Goal: Information Seeking & Learning: Learn about a topic

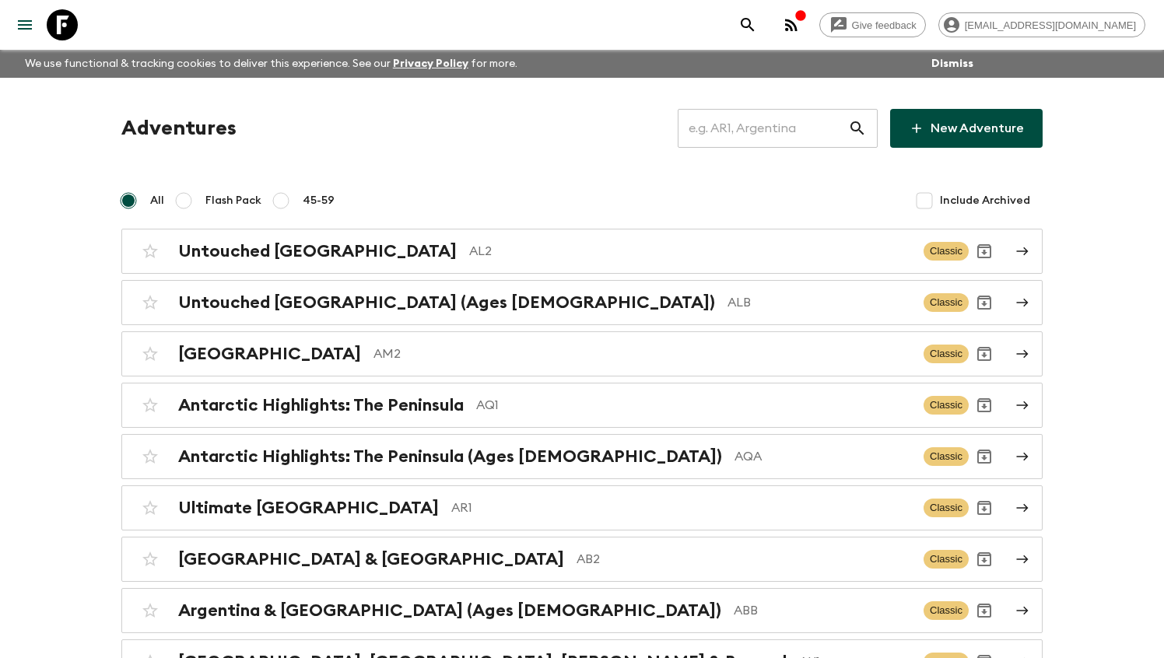
click at [731, 140] on input "text" at bounding box center [763, 129] width 170 height 44
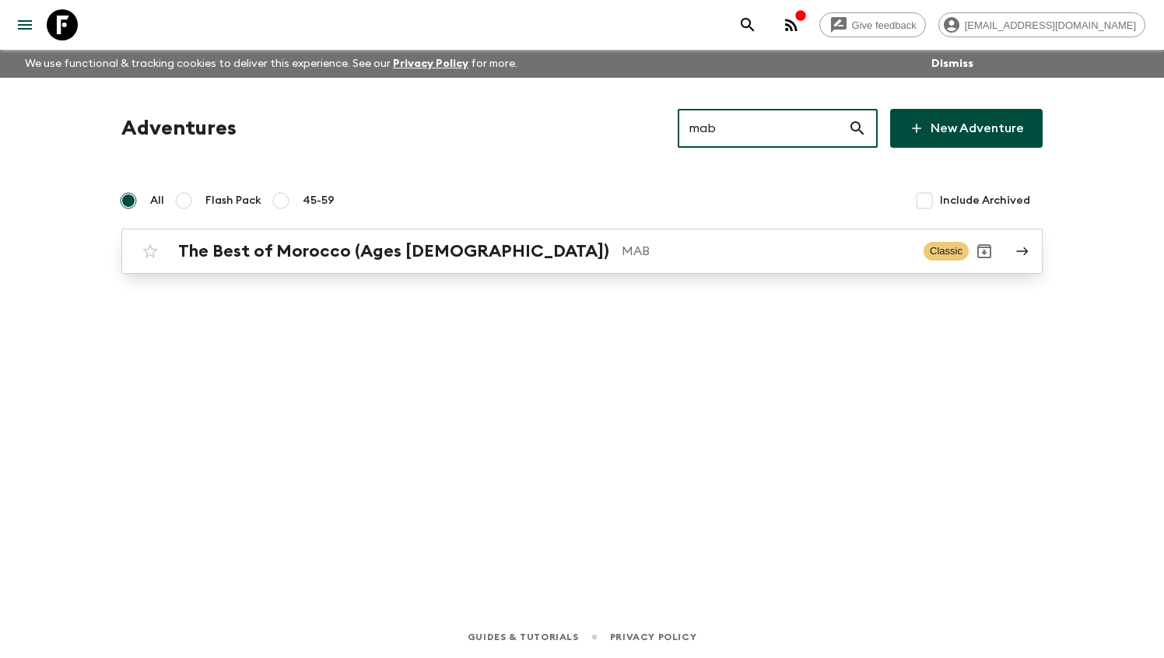
type input "mab"
click at [622, 250] on p "MAB" at bounding box center [766, 251] width 289 height 19
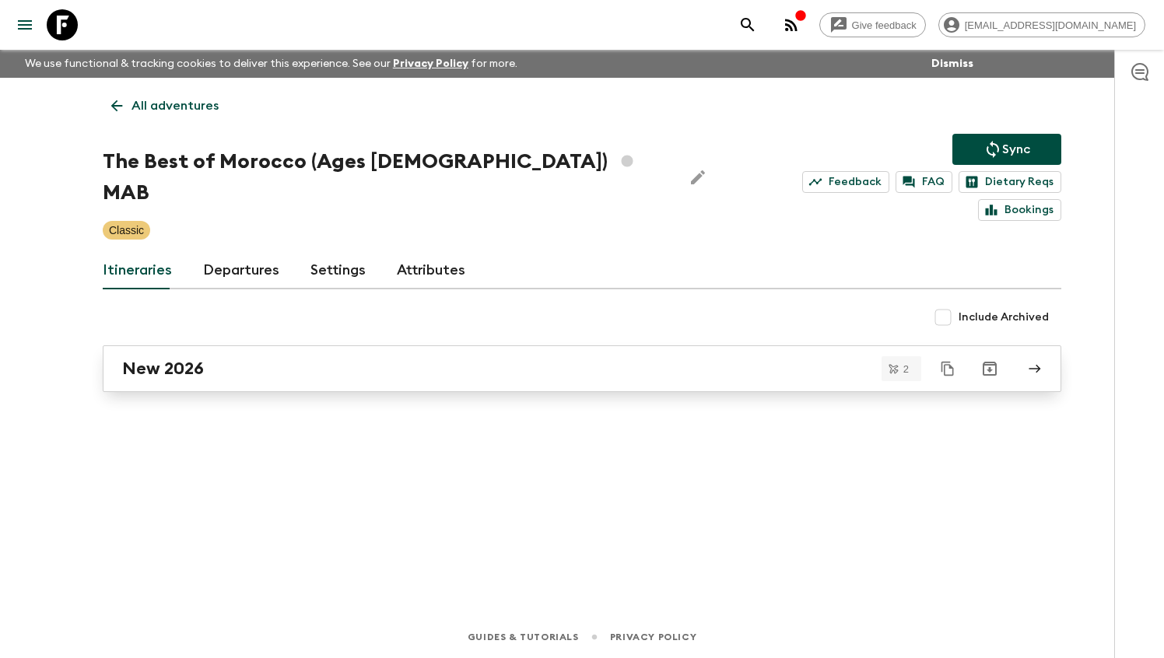
click at [220, 359] on div "New 2026" at bounding box center [567, 369] width 890 height 20
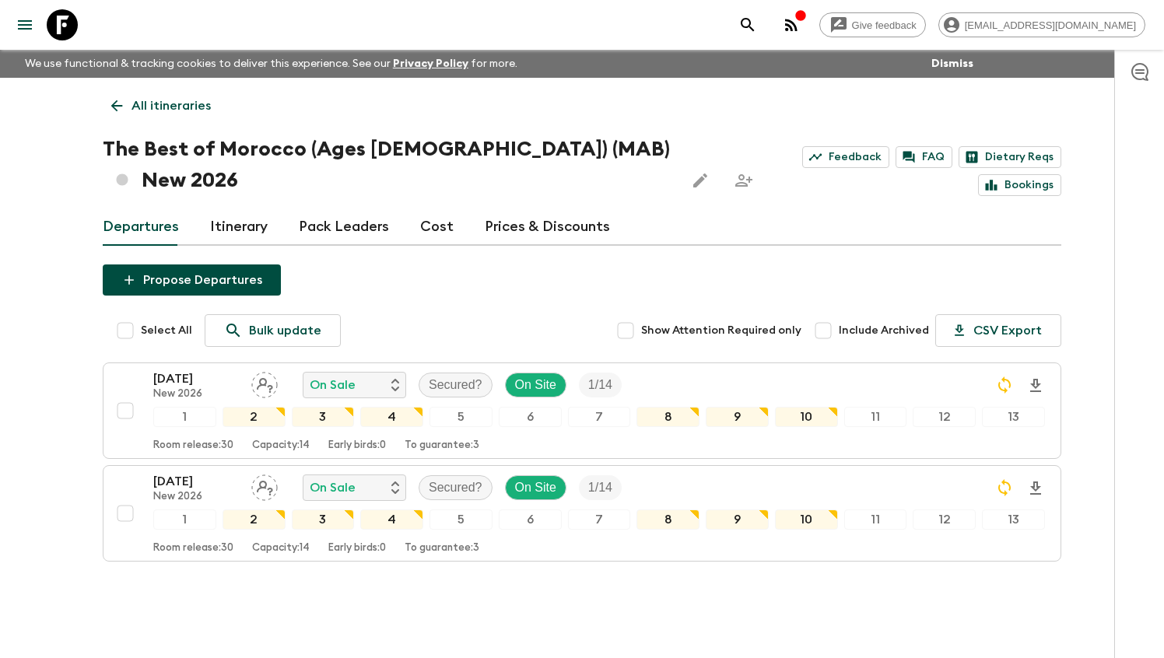
click at [437, 209] on link "Cost" at bounding box center [436, 227] width 33 height 37
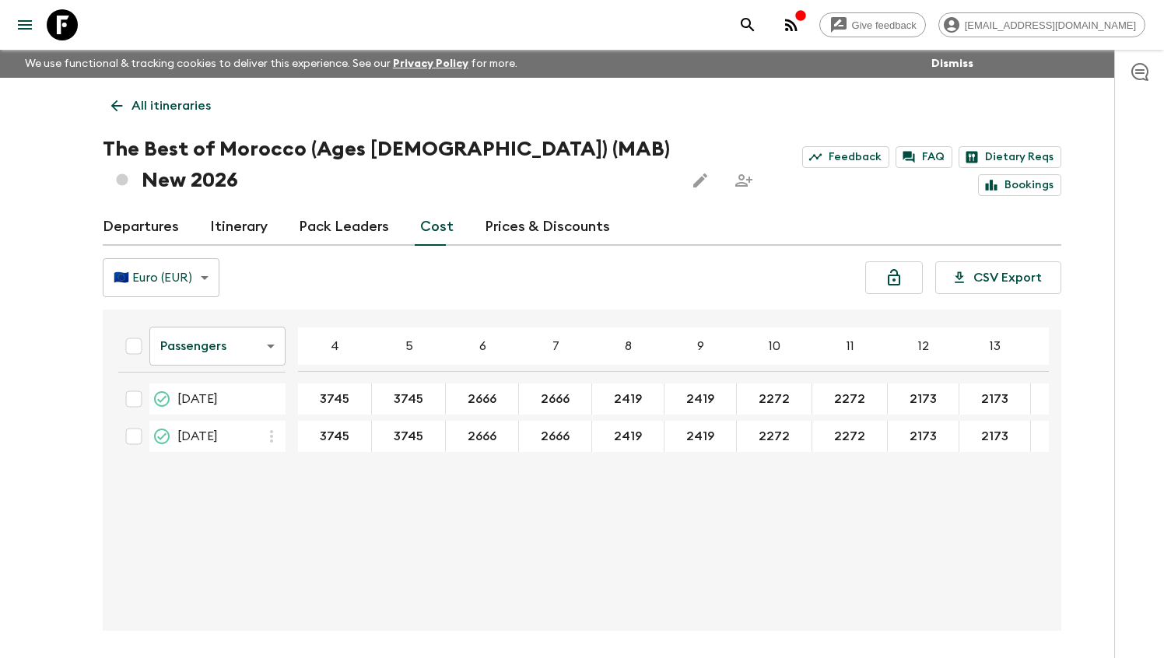
click at [211, 312] on body "Give feedback [EMAIL_ADDRESS][DOMAIN_NAME] We use functional & tracking cookies…" at bounding box center [582, 358] width 1164 height 717
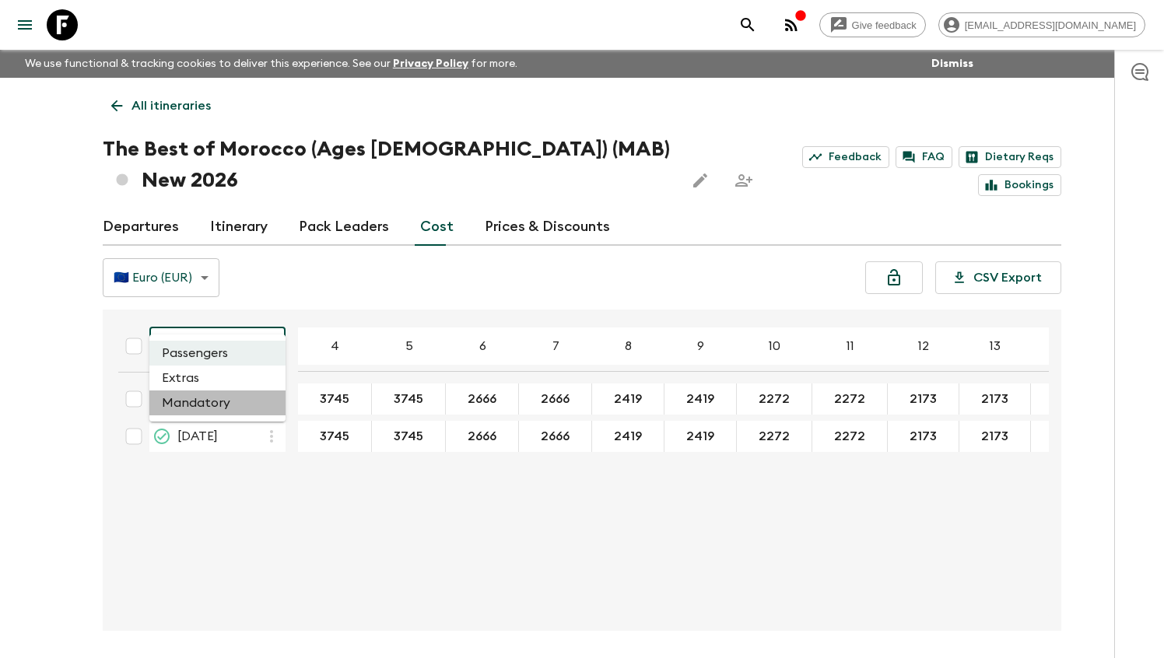
click at [199, 407] on li "Mandatory" at bounding box center [217, 403] width 136 height 25
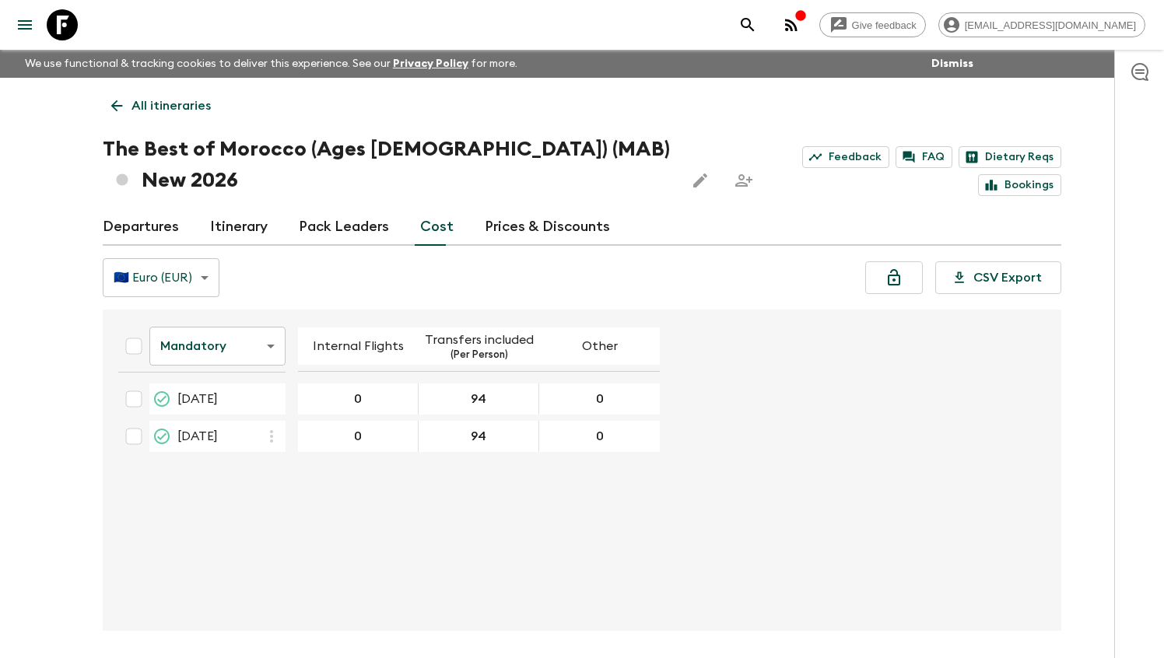
click at [212, 349] on table "Mandatory mandatoryCost ​ Internal Flights Transfers included (Per Person) Othe…" at bounding box center [383, 387] width 554 height 142
click at [209, 322] on body "Give feedback [EMAIL_ADDRESS][DOMAIN_NAME] We use functional & tracking cookies…" at bounding box center [582, 358] width 1164 height 717
click at [198, 384] on li "Extras" at bounding box center [217, 378] width 136 height 25
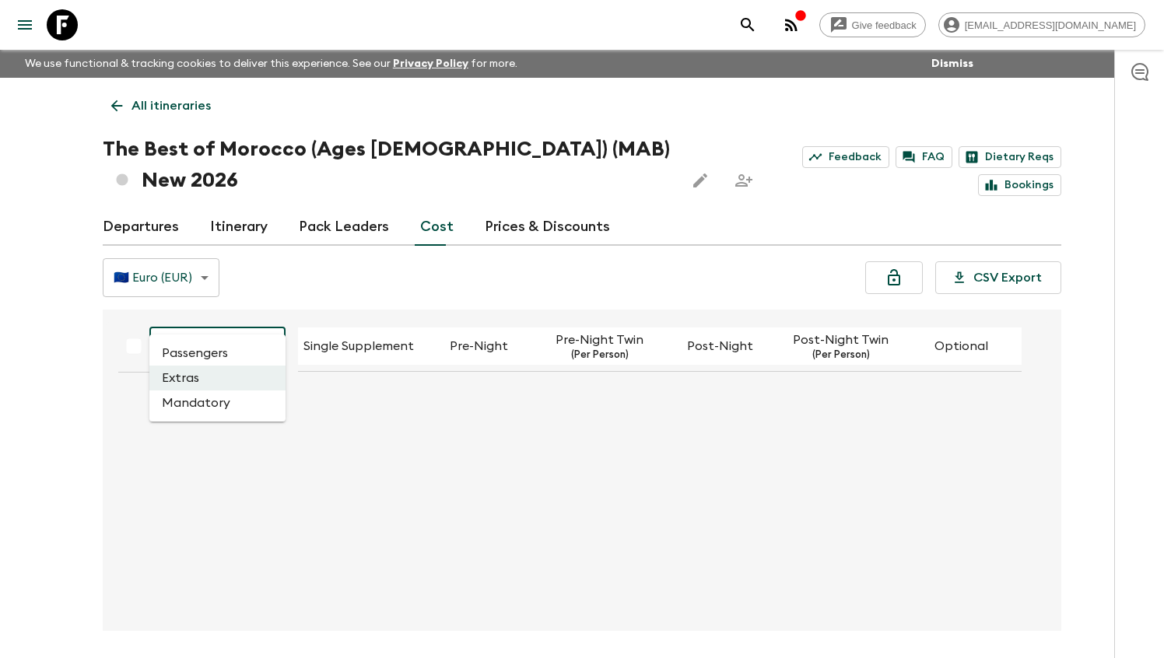
click at [230, 300] on body "Give feedback [EMAIL_ADDRESS][DOMAIN_NAME] We use functional & tracking cookies…" at bounding box center [582, 358] width 1164 height 717
click at [208, 353] on li "Passengers" at bounding box center [217, 353] width 136 height 25
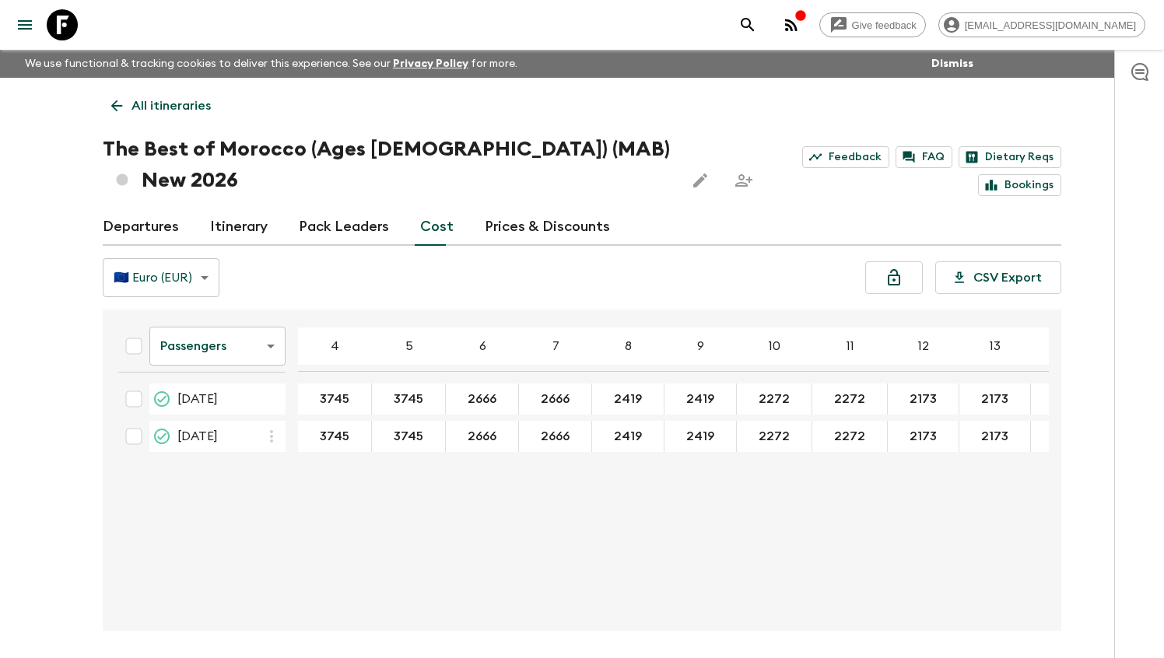
click at [227, 325] on body "Give feedback [EMAIL_ADDRESS][DOMAIN_NAME] We use functional & tracking cookies…" at bounding box center [582, 358] width 1164 height 717
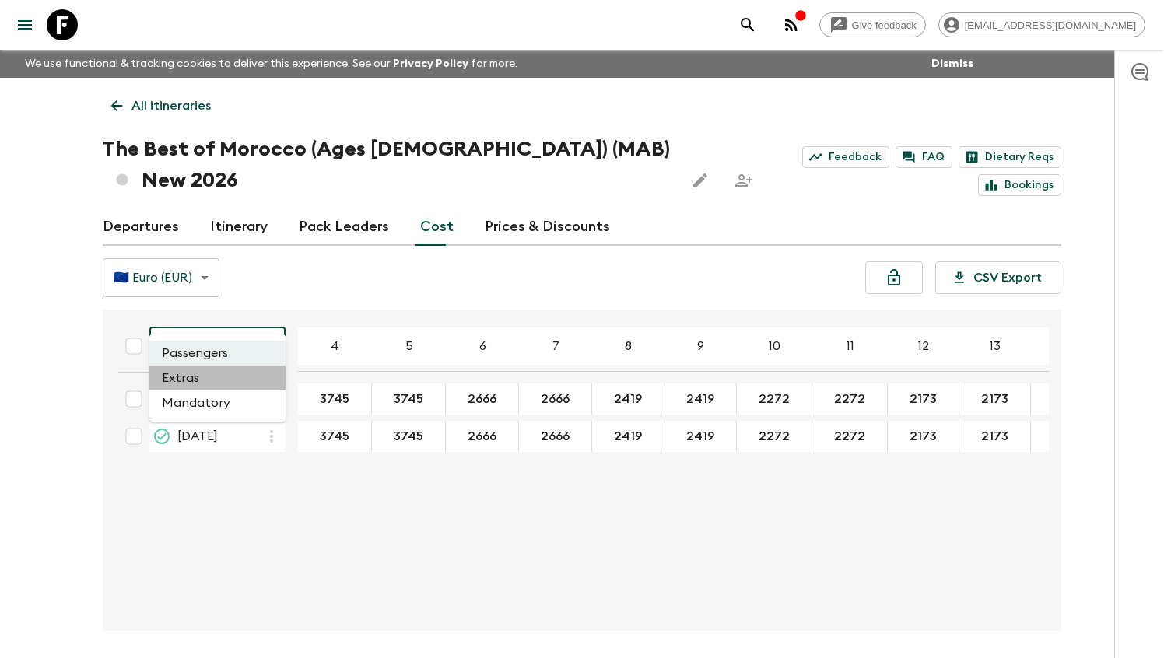
click at [198, 384] on li "Extras" at bounding box center [217, 378] width 136 height 25
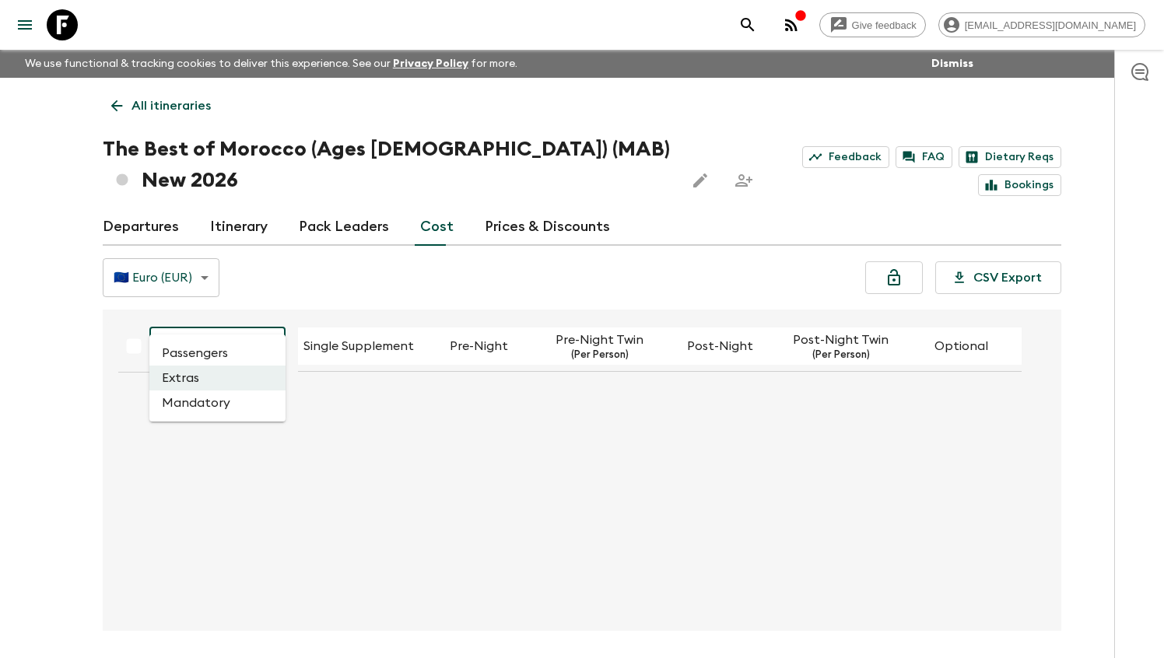
click at [200, 300] on body "Give feedback [EMAIL_ADDRESS][DOMAIN_NAME] We use functional & tracking cookies…" at bounding box center [582, 358] width 1164 height 717
click at [198, 402] on li "Mandatory" at bounding box center [217, 403] width 136 height 25
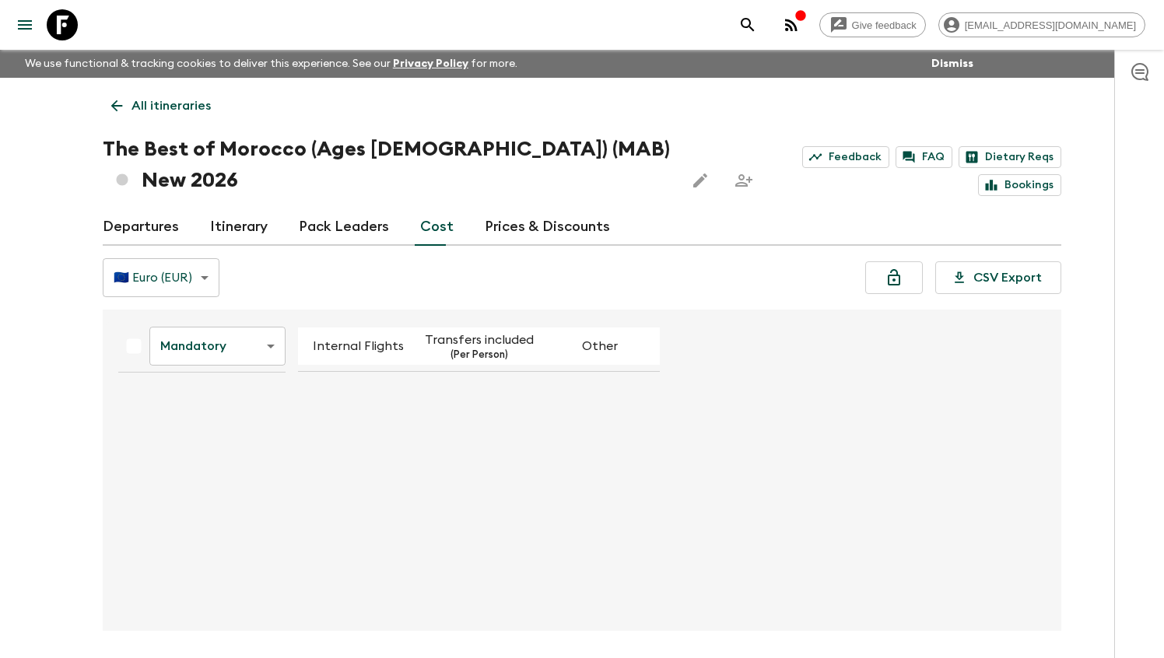
click at [208, 320] on body "Give feedback [EMAIL_ADDRESS][DOMAIN_NAME] We use functional & tracking cookies…" at bounding box center [582, 358] width 1164 height 717
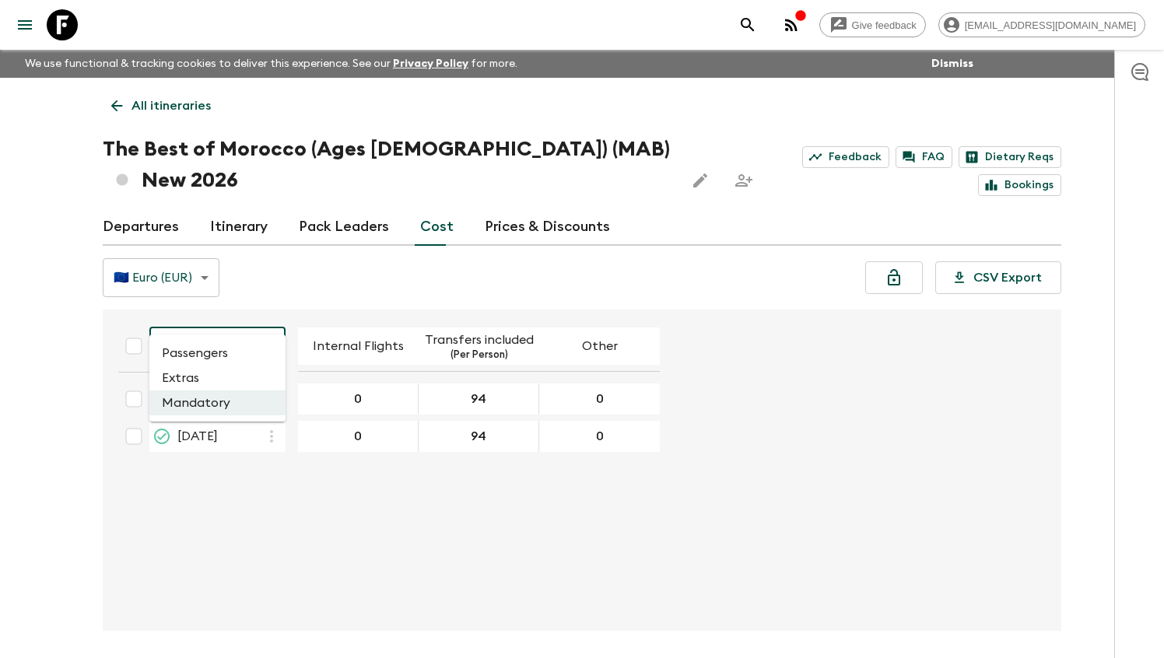
click at [207, 368] on li "Extras" at bounding box center [217, 378] width 136 height 25
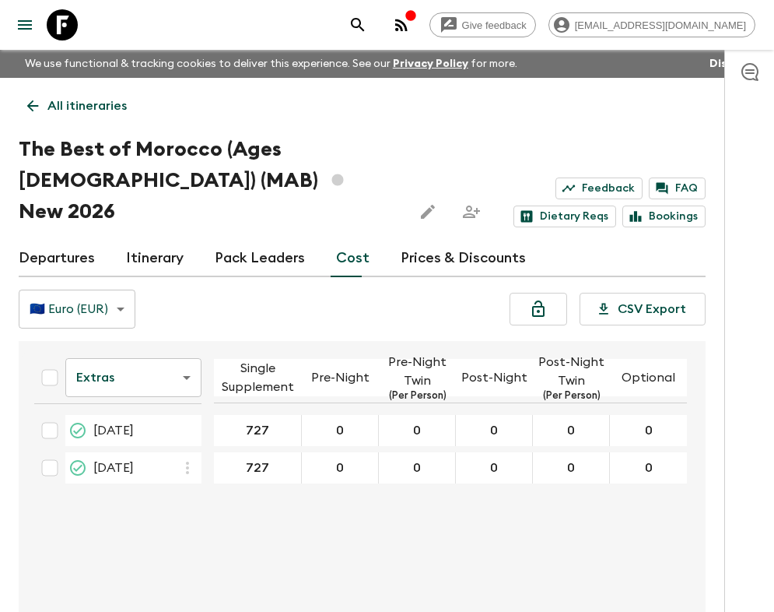
drag, startPoint x: 142, startPoint y: 394, endPoint x: 164, endPoint y: 395, distance: 21.8
click at [164, 421] on div "[DATE]" at bounding box center [147, 430] width 108 height 19
click at [159, 415] on table "Extras extrasCost ​ Single Supplement Pre-Night Pre-Night Twin (Per Person) Pos…" at bounding box center [354, 418] width 665 height 142
drag, startPoint x: 149, startPoint y: 430, endPoint x: 160, endPoint y: 433, distance: 11.3
click at [134, 458] on span "[DATE]" at bounding box center [113, 467] width 40 height 19
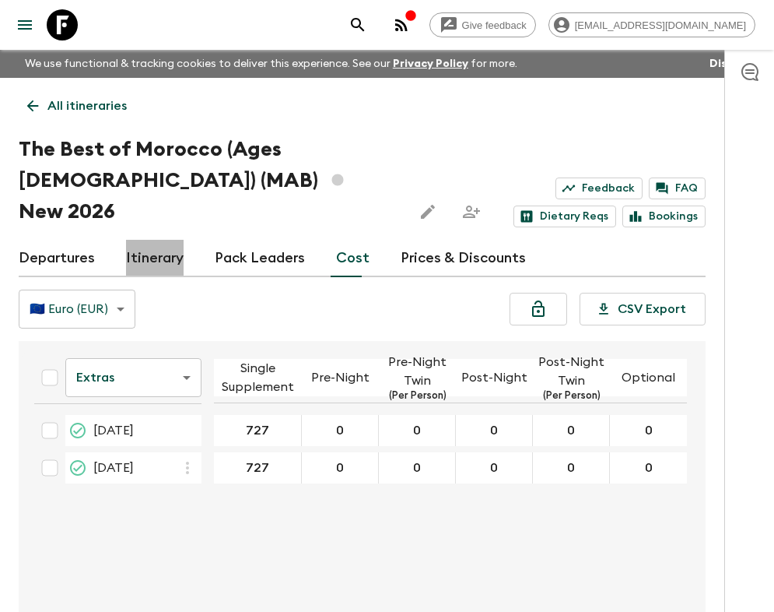
click at [150, 240] on link "Itinerary" at bounding box center [155, 258] width 58 height 37
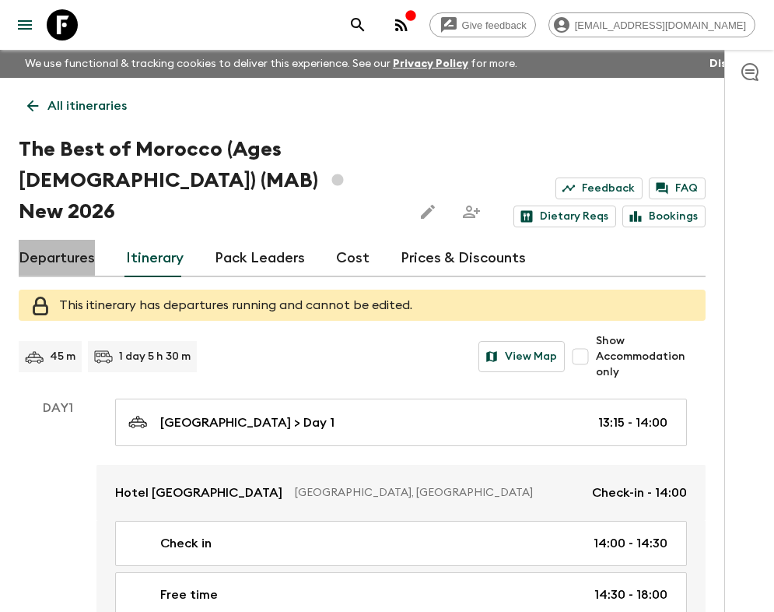
click at [79, 240] on link "Departures" at bounding box center [57, 258] width 76 height 37
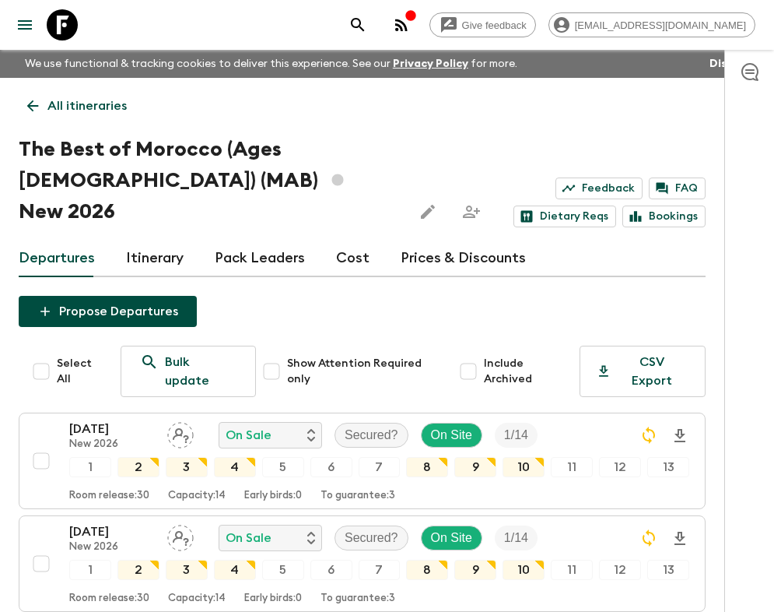
click at [160, 240] on link "Itinerary" at bounding box center [155, 258] width 58 height 37
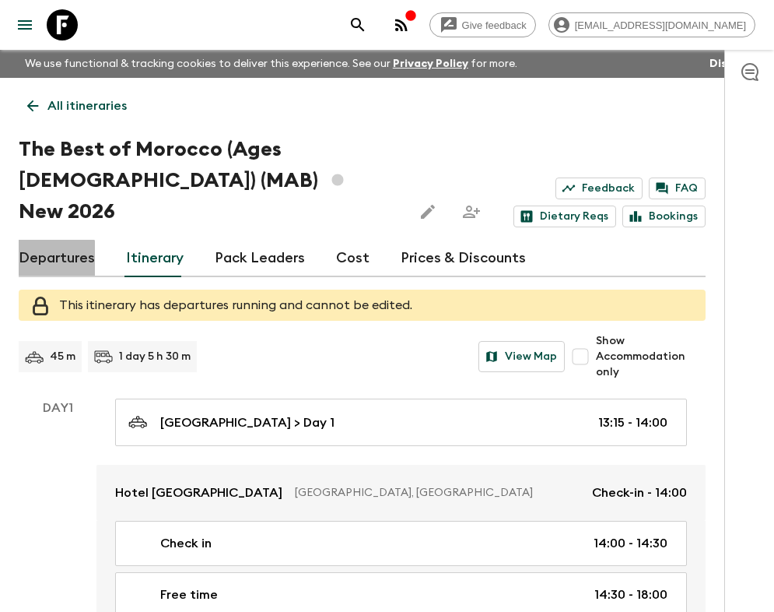
click at [55, 240] on link "Departures" at bounding box center [57, 258] width 76 height 37
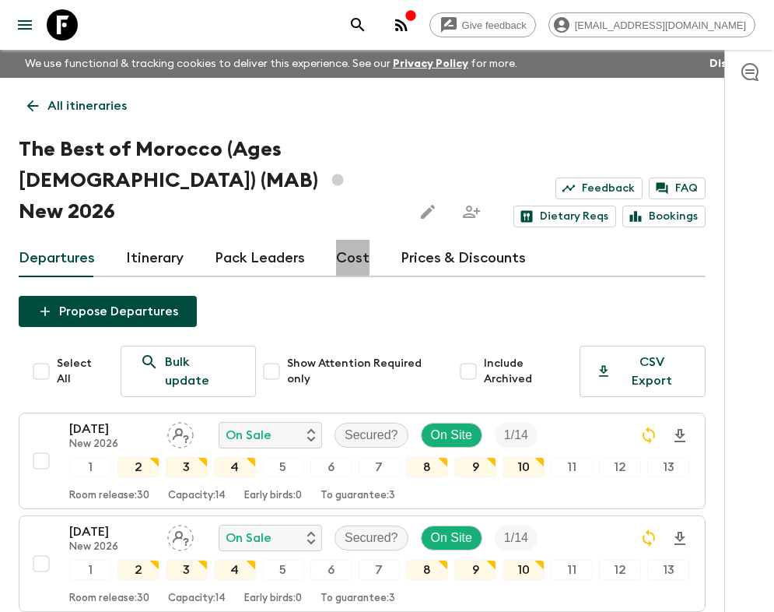
click at [349, 240] on link "Cost" at bounding box center [352, 258] width 33 height 37
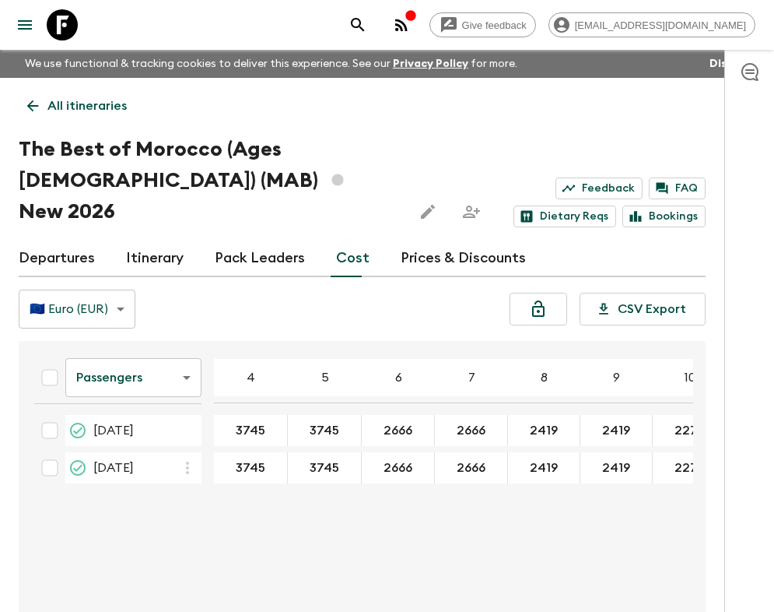
click at [100, 339] on body "Give feedback [EMAIL_ADDRESS][DOMAIN_NAME] We use functional & tracking cookies…" at bounding box center [387, 350] width 774 height 701
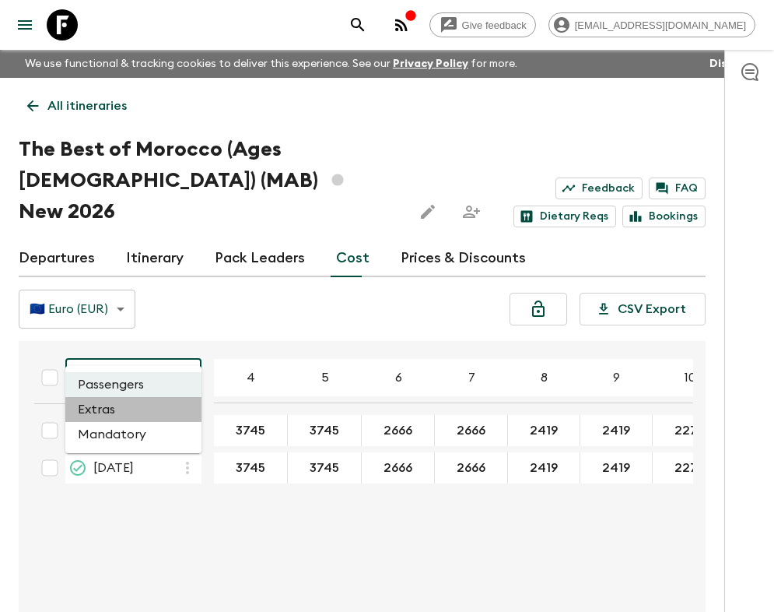
click at [100, 413] on li "Extras" at bounding box center [133, 409] width 136 height 25
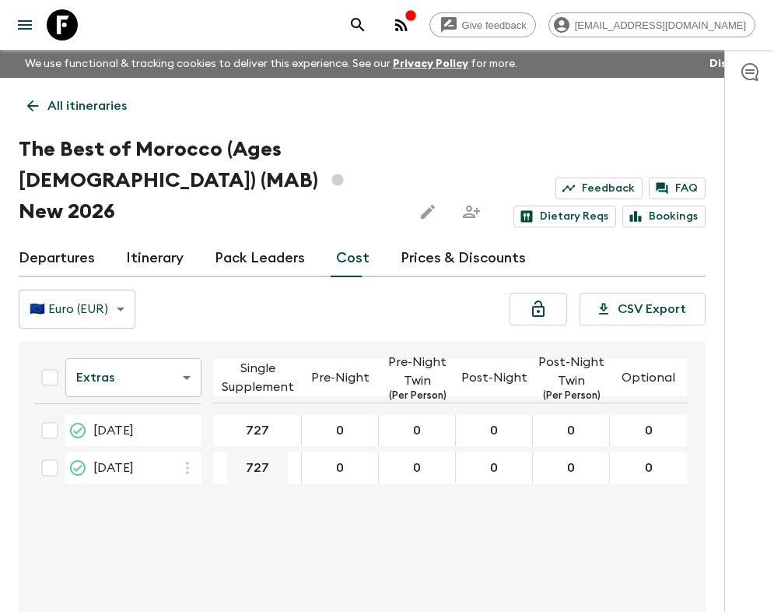
drag, startPoint x: 246, startPoint y: 386, endPoint x: 250, endPoint y: 447, distance: 60.8
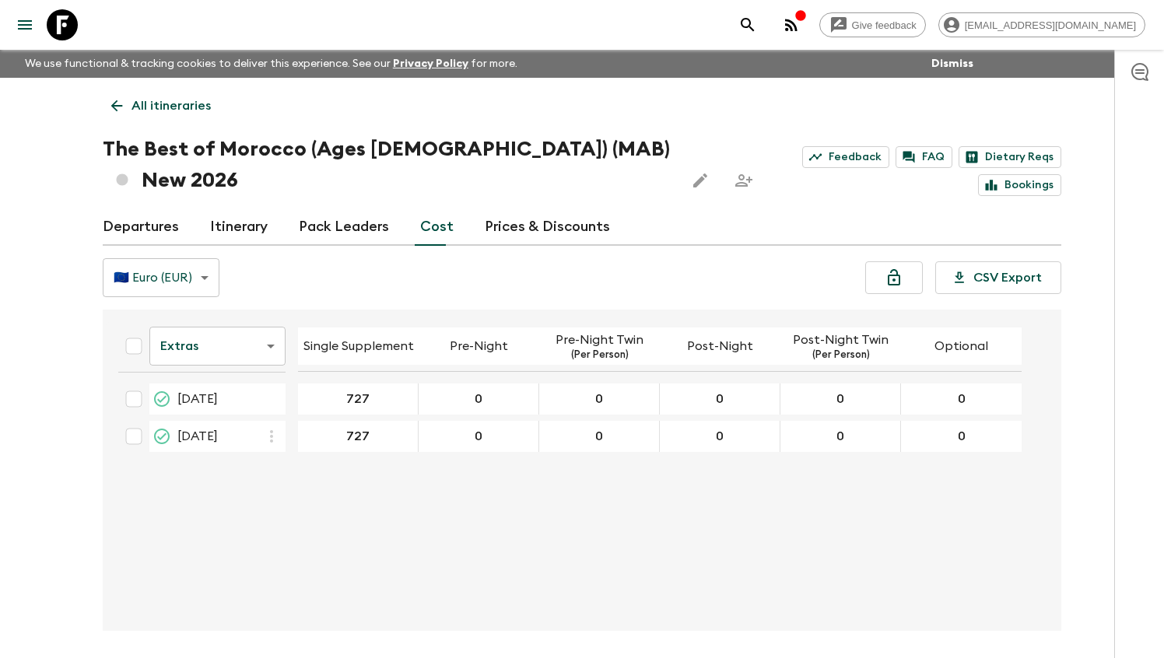
click at [431, 582] on div "Extras extrasCost ​ Single Supplement Pre-Night Pre-Night Twin (Per Person) Pos…" at bounding box center [577, 470] width 943 height 296
